Goal: Find specific page/section: Find specific page/section

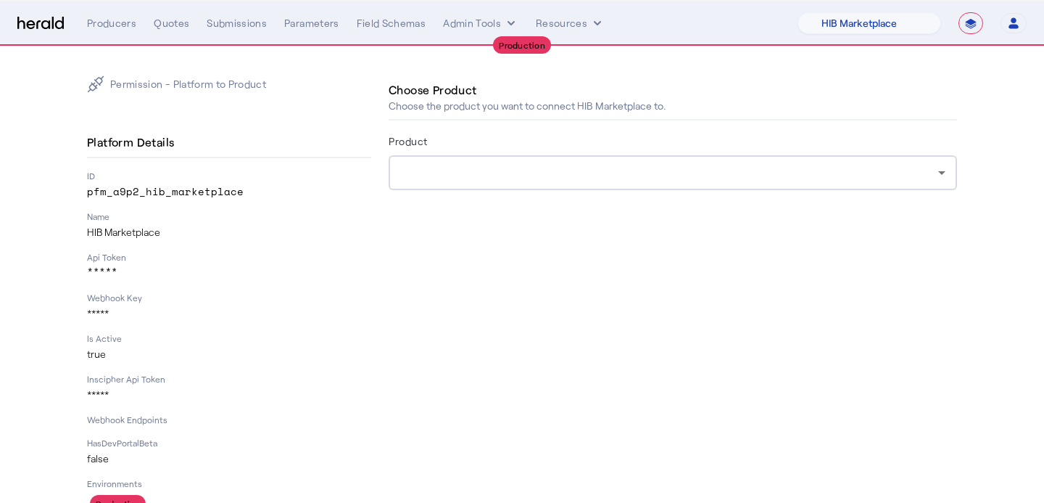
select select "pfm_a9p2_hib_marketplace"
select select "**********"
click at [167, 27] on div "Quotes" at bounding box center [172, 23] width 36 height 15
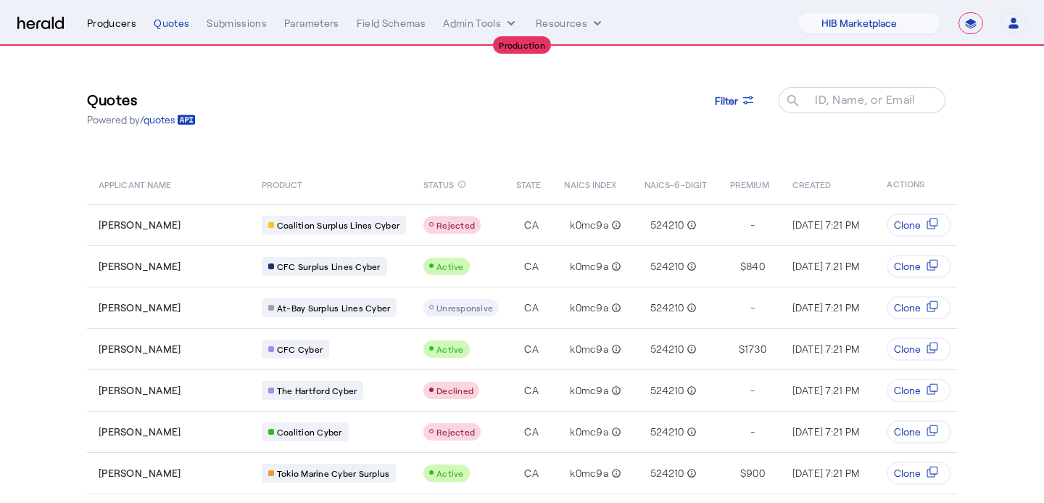
click at [94, 22] on div "Producers" at bounding box center [111, 23] width 49 height 15
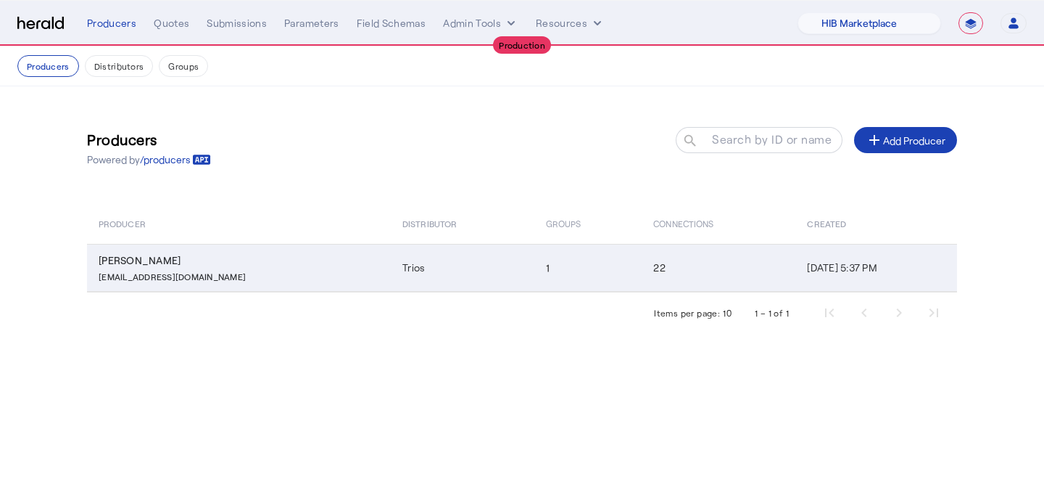
click at [391, 266] on td "Trios" at bounding box center [462, 268] width 143 height 48
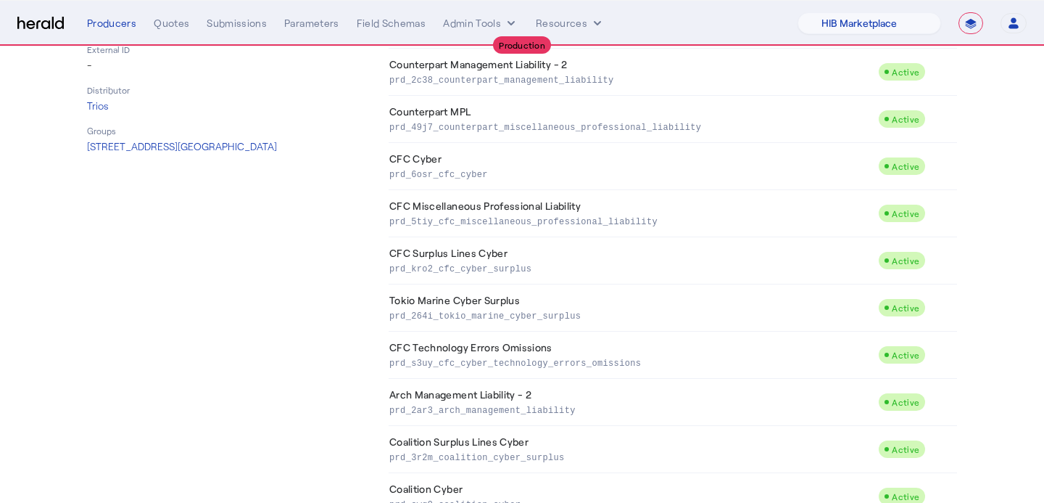
scroll to position [294, 0]
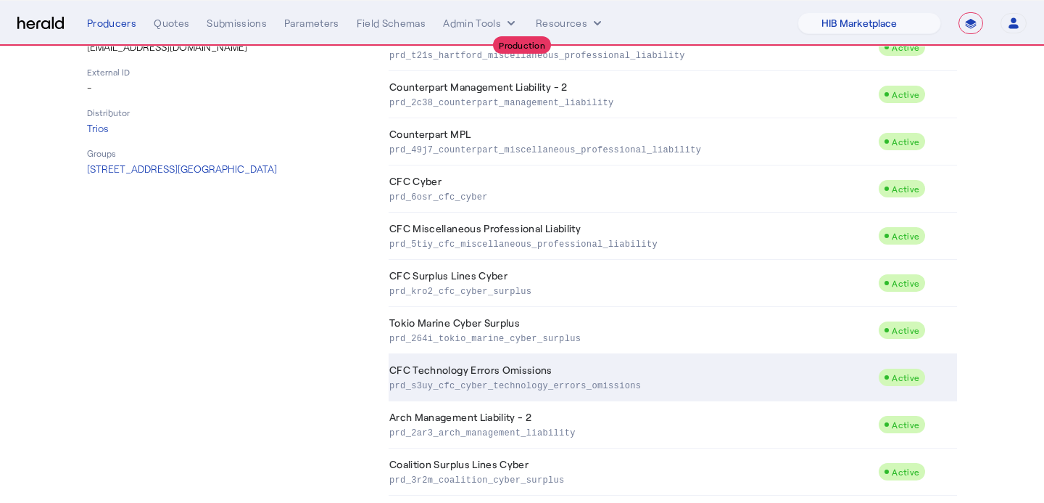
click at [695, 373] on td "CFC Technology Errors Omissions prd_s3uy_cfc_cyber_technology_errors_omissions" at bounding box center [634, 377] width 490 height 47
